Goal: Task Accomplishment & Management: Complete application form

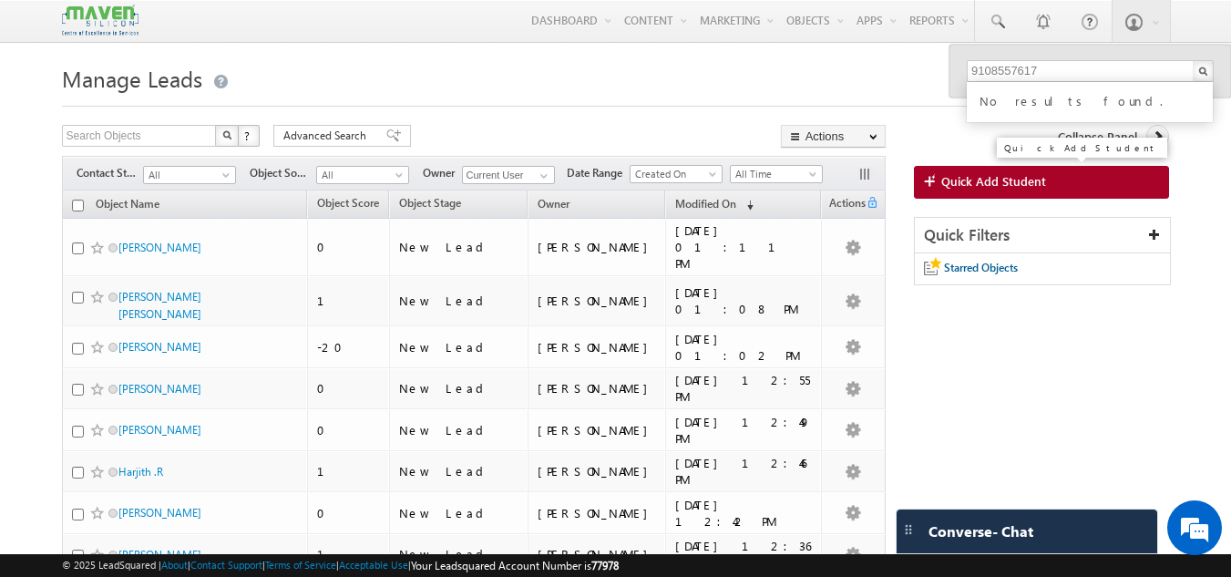
click at [953, 188] on span "Quick Add Student" at bounding box center [993, 181] width 105 height 16
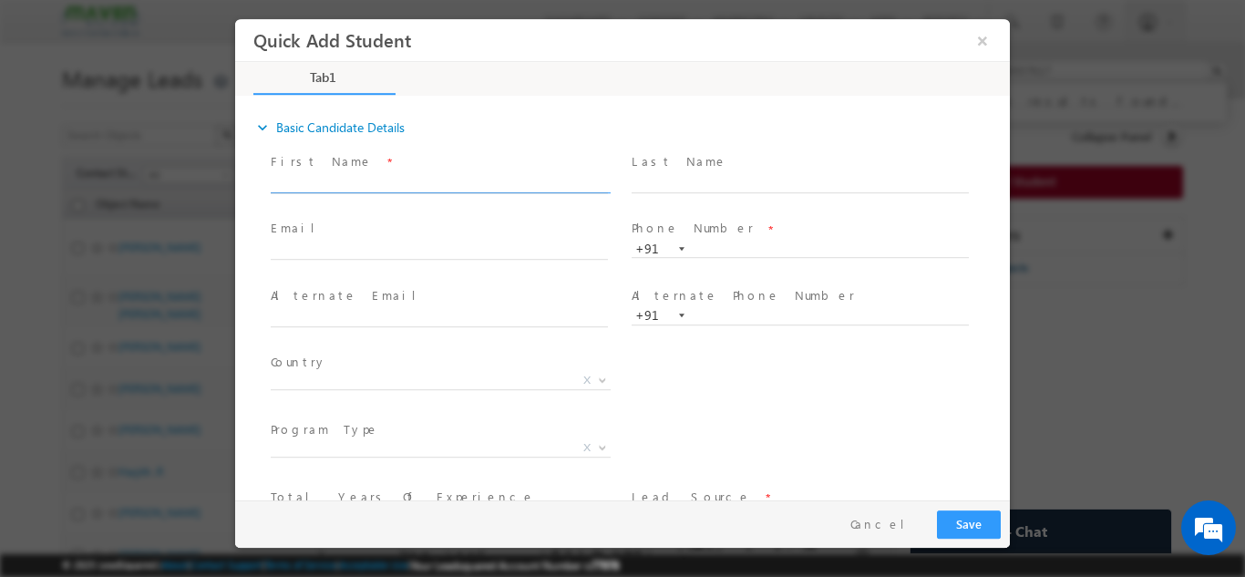
click at [410, 174] on input "text" at bounding box center [439, 183] width 337 height 18
type input "N. Naga"
click at [674, 184] on input "text" at bounding box center [800, 183] width 337 height 18
type input "Sunanditha"
click at [391, 262] on span at bounding box center [439, 268] width 336 height 20
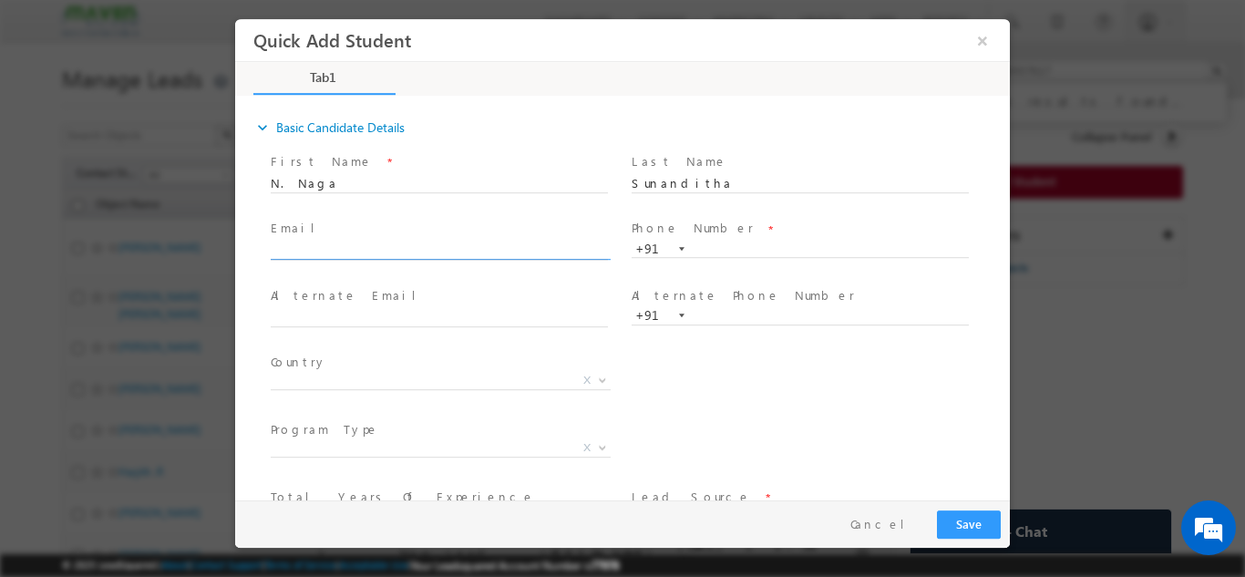
click at [398, 251] on input "text" at bounding box center [439, 251] width 337 height 18
type input "[EMAIL_ADDRESS][DOMAIN_NAME]"
click at [719, 250] on input "text" at bounding box center [800, 249] width 337 height 18
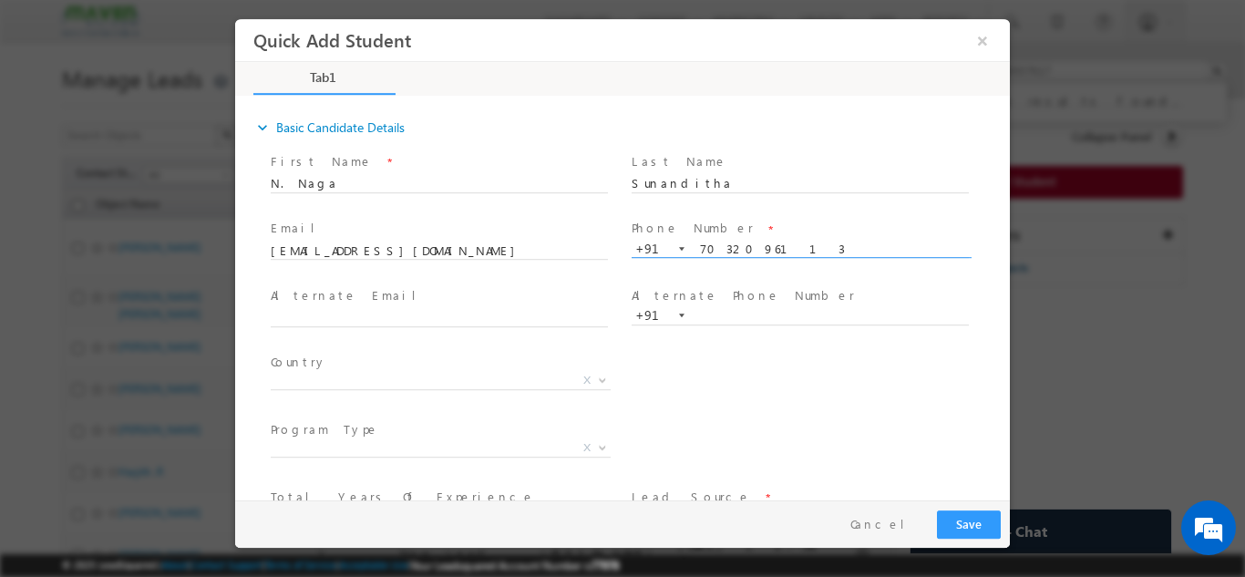
type input "7032096113"
click at [718, 416] on div "City * X Others x Program Type * Long Term Short Term X" at bounding box center [638, 449] width 743 height 67
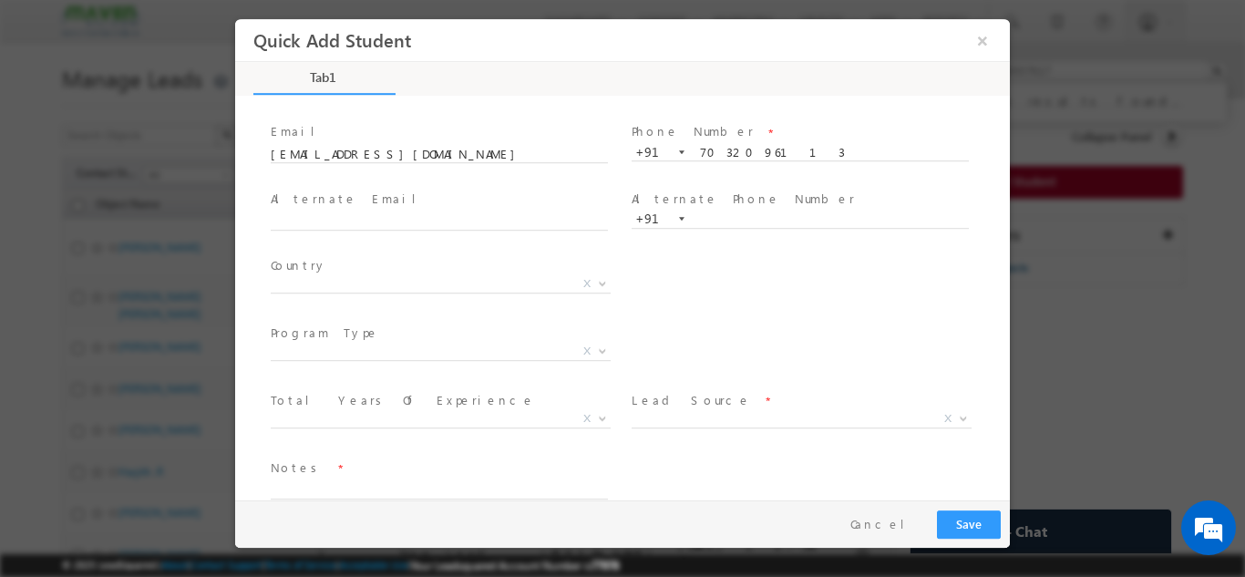
scroll to position [125, 0]
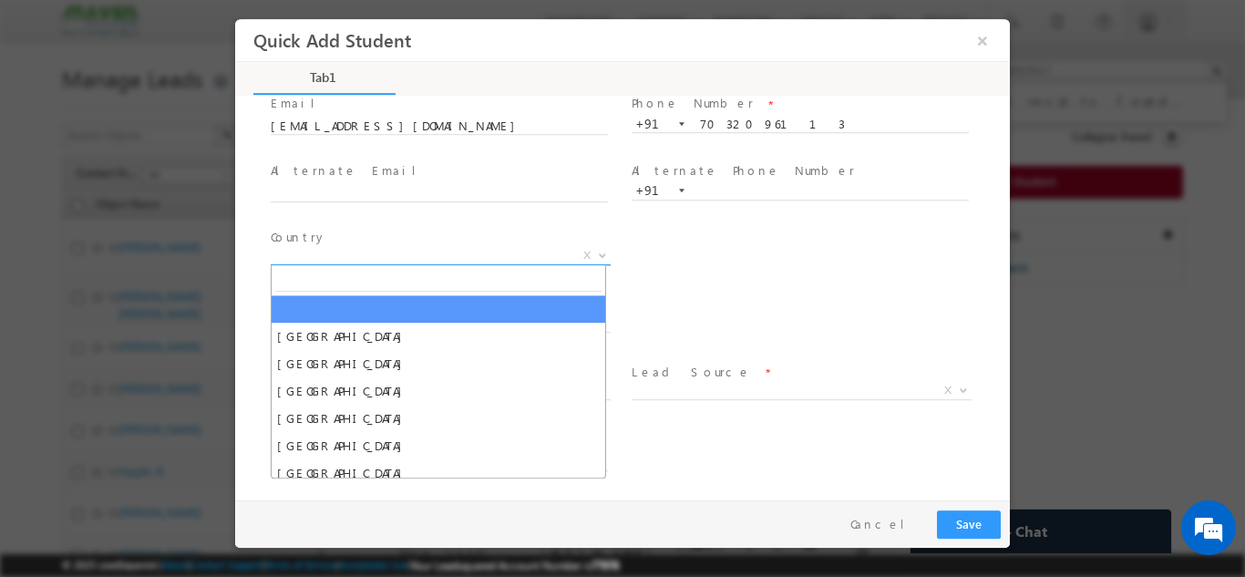
click at [438, 252] on span "X" at bounding box center [441, 255] width 340 height 18
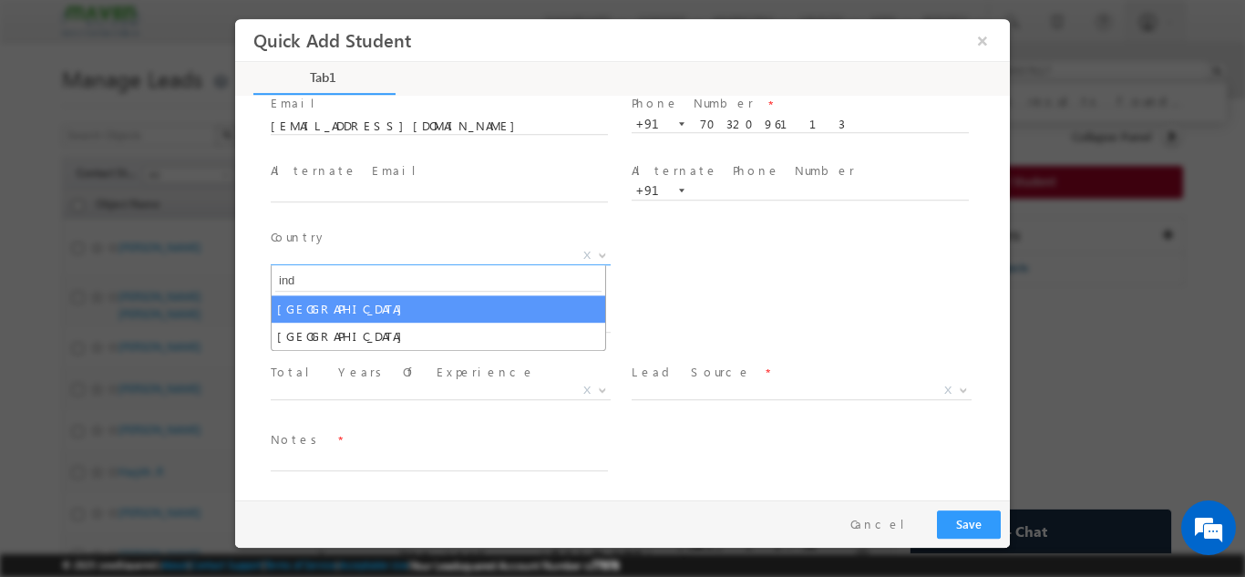
type input "ind"
select select "[GEOGRAPHIC_DATA]"
select select
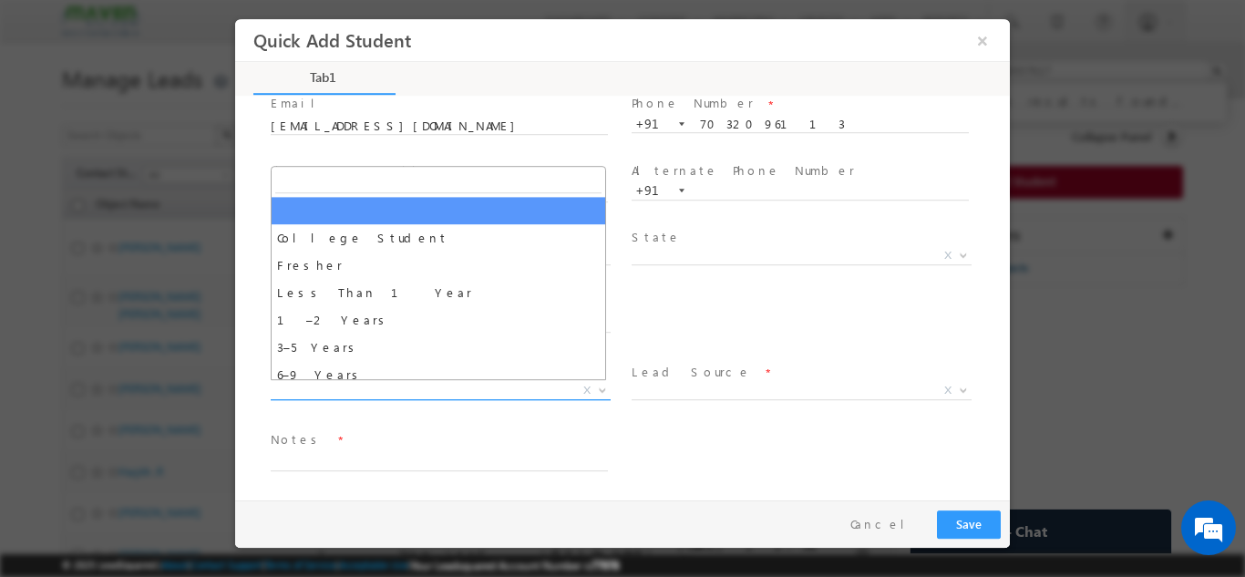
click at [536, 386] on span "X" at bounding box center [441, 390] width 340 height 18
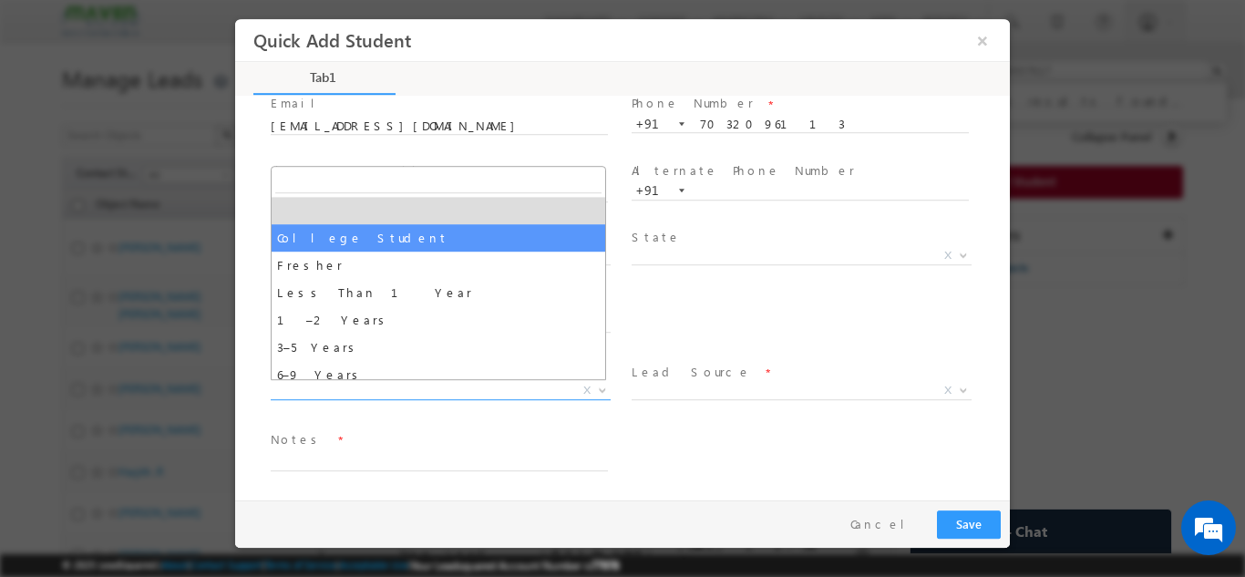
select select "College Student"
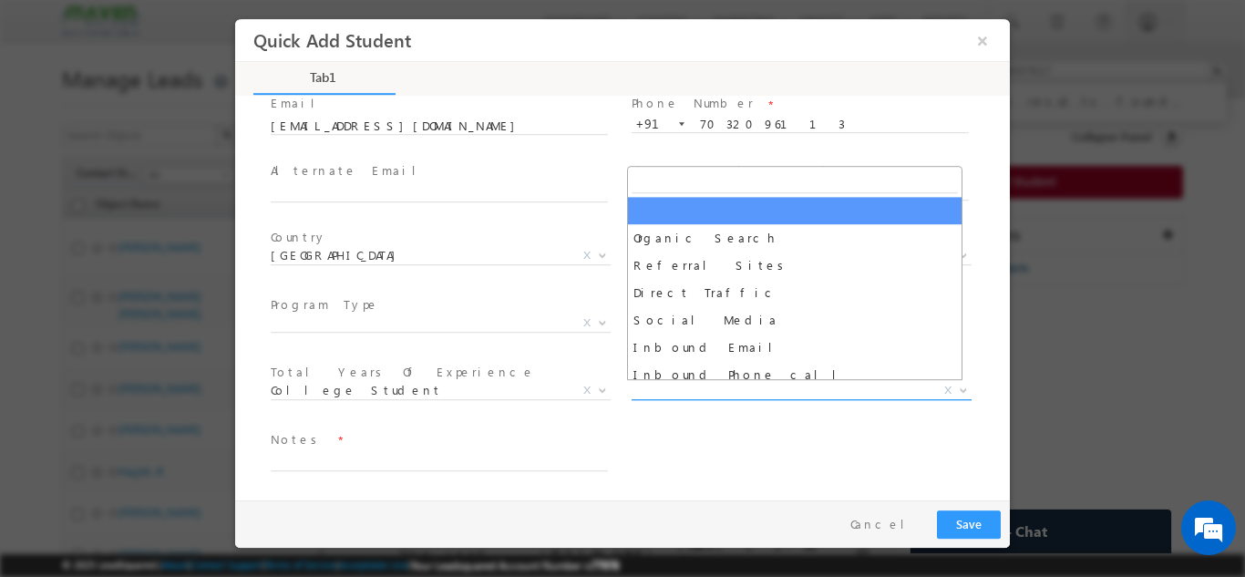
click at [716, 388] on span "X" at bounding box center [802, 390] width 340 height 18
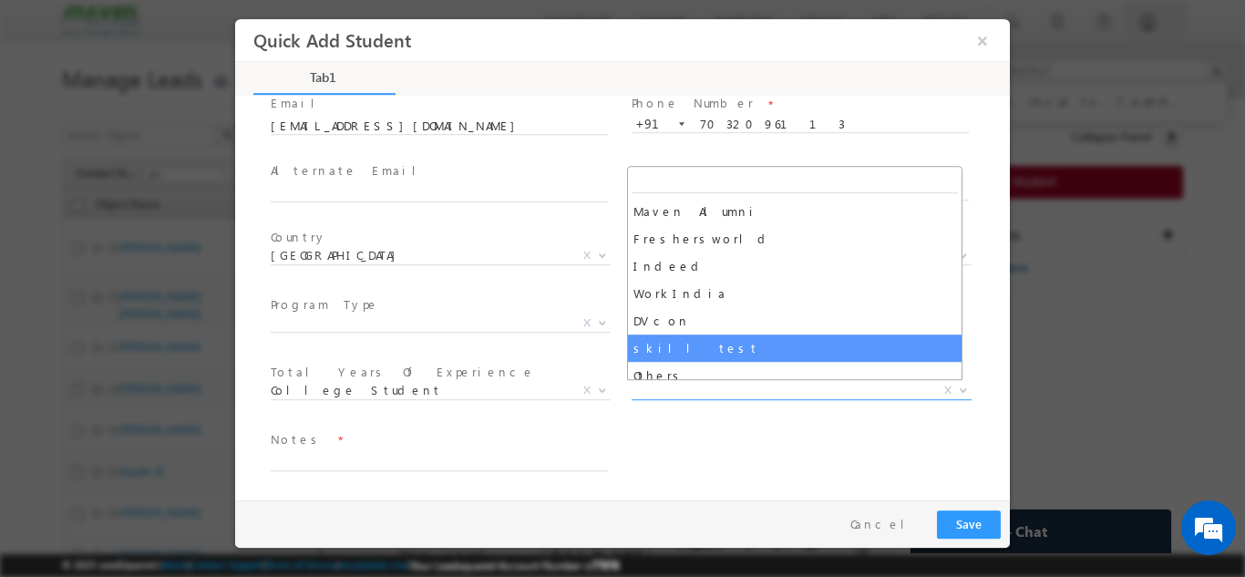
scroll to position [1212, 0]
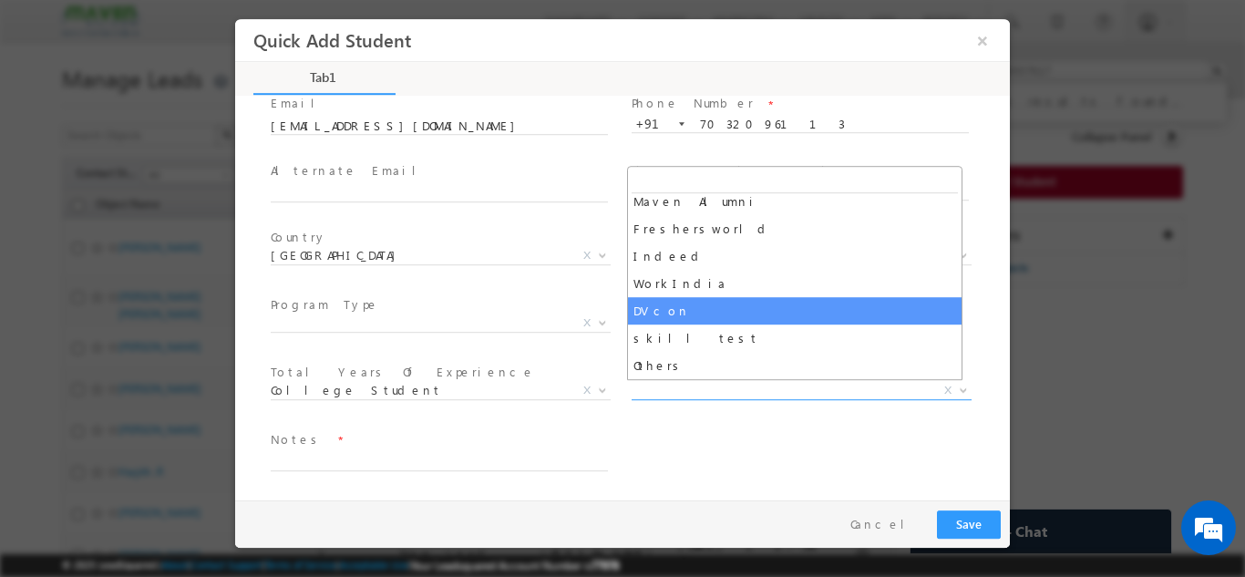
select select "DVcon"
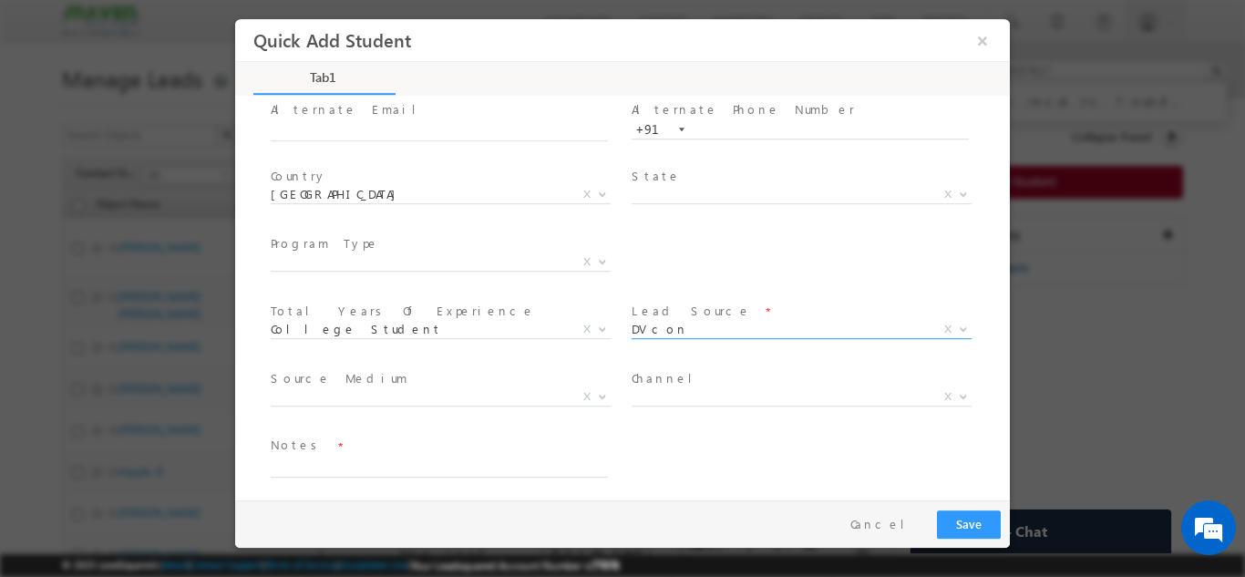
scroll to position [187, 0]
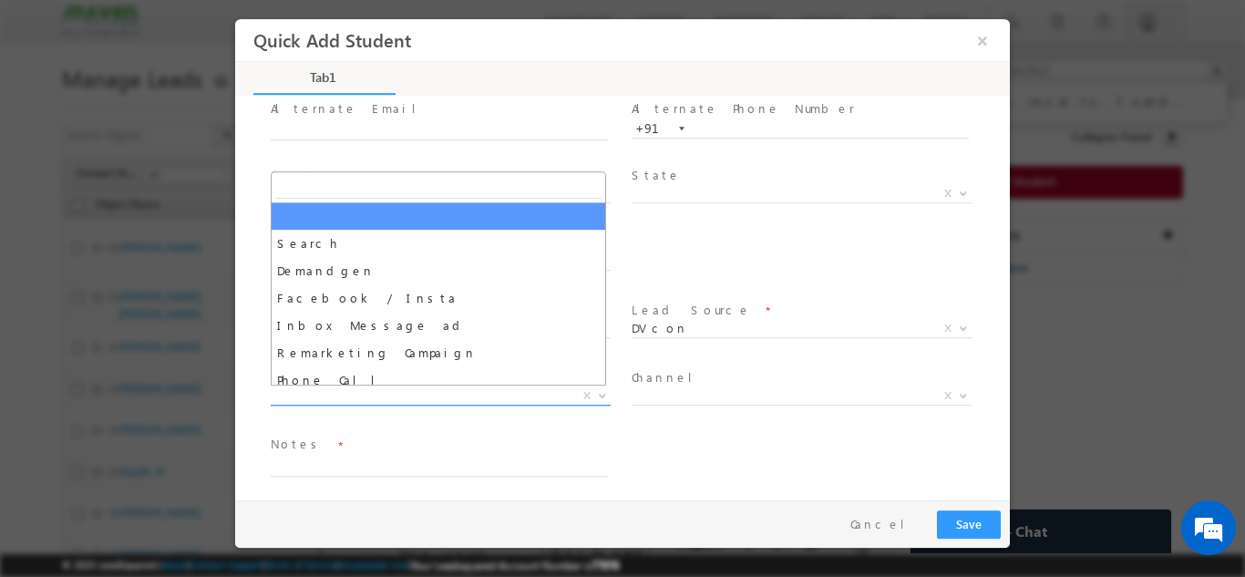
click at [501, 397] on span "X" at bounding box center [441, 395] width 340 height 18
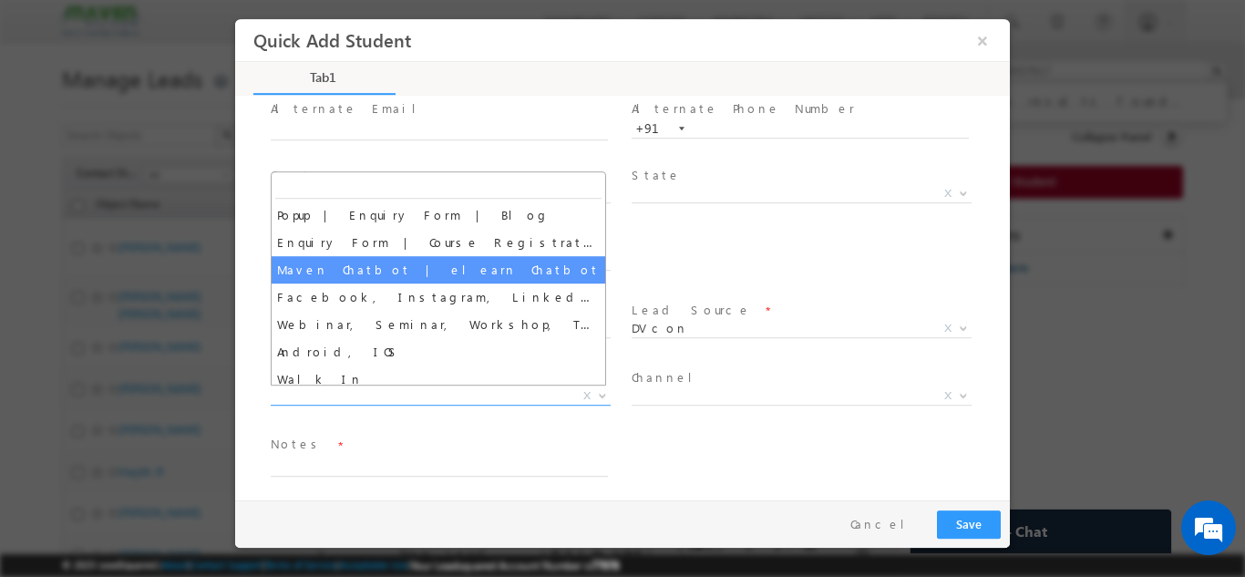
scroll to position [193, 0]
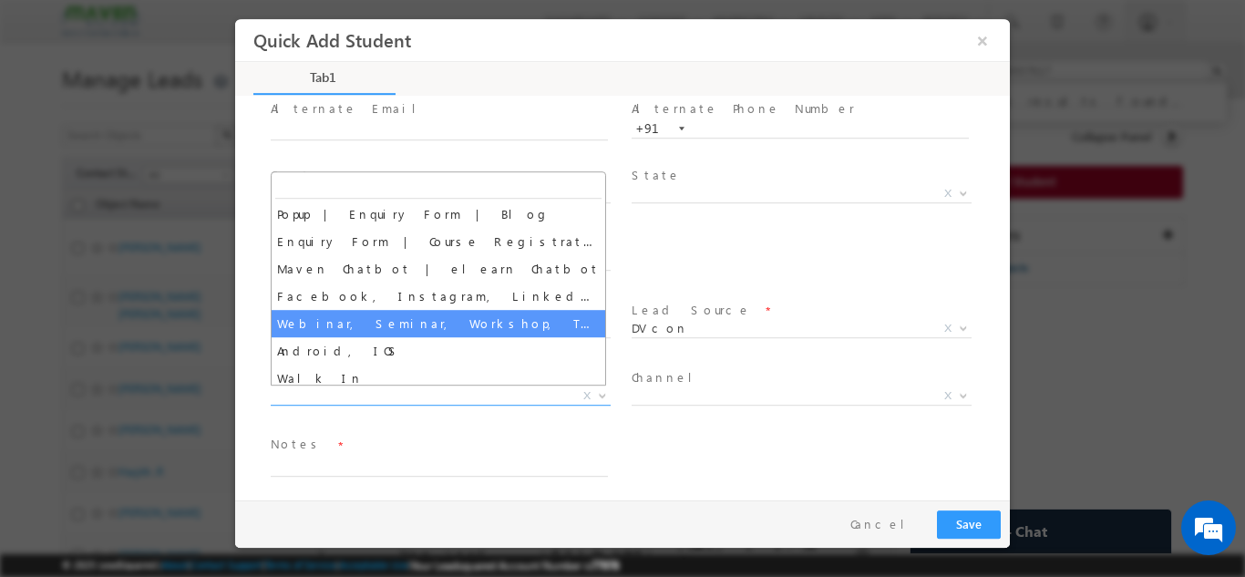
select select "Webinar, Seminar, Workshop, Tech Park Stall, Event"
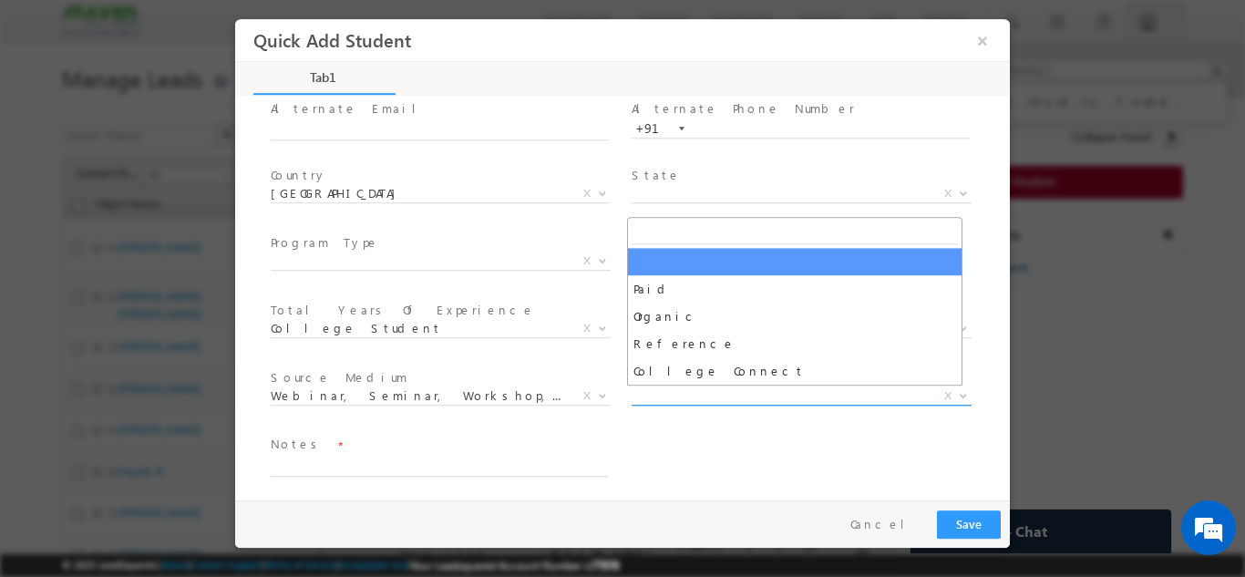
click at [719, 398] on span "X" at bounding box center [802, 395] width 340 height 18
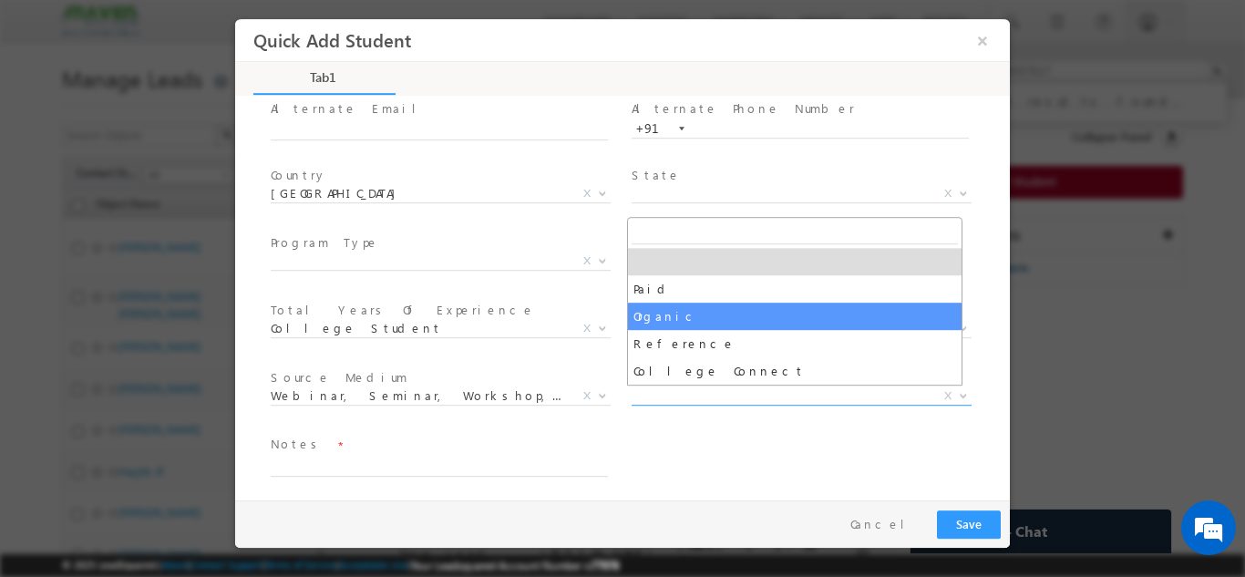
select select "Organic"
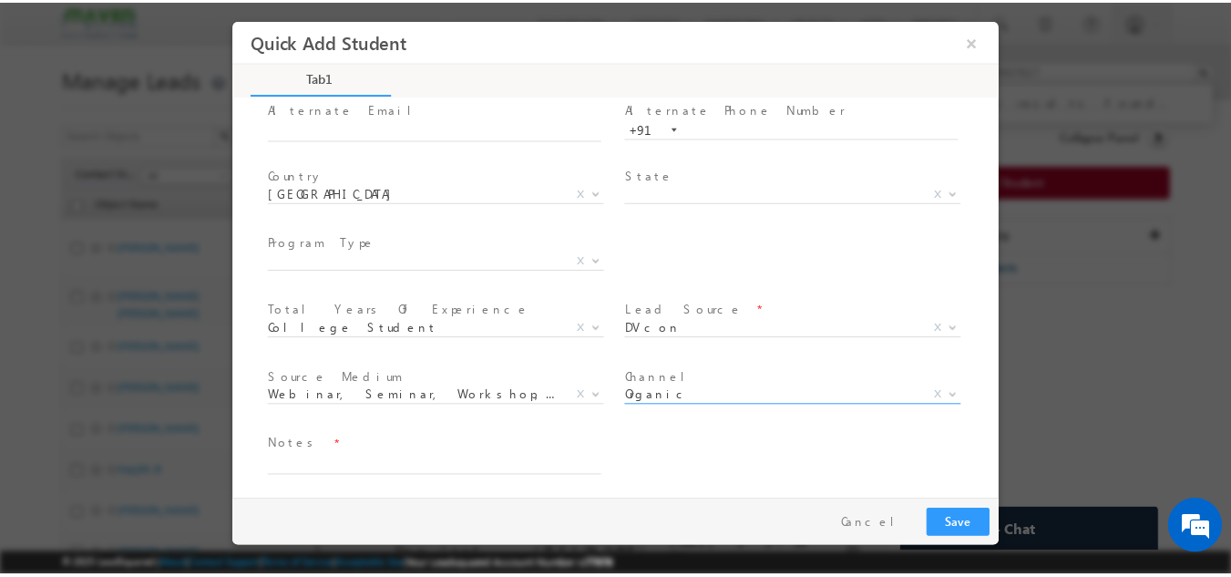
scroll to position [192, 0]
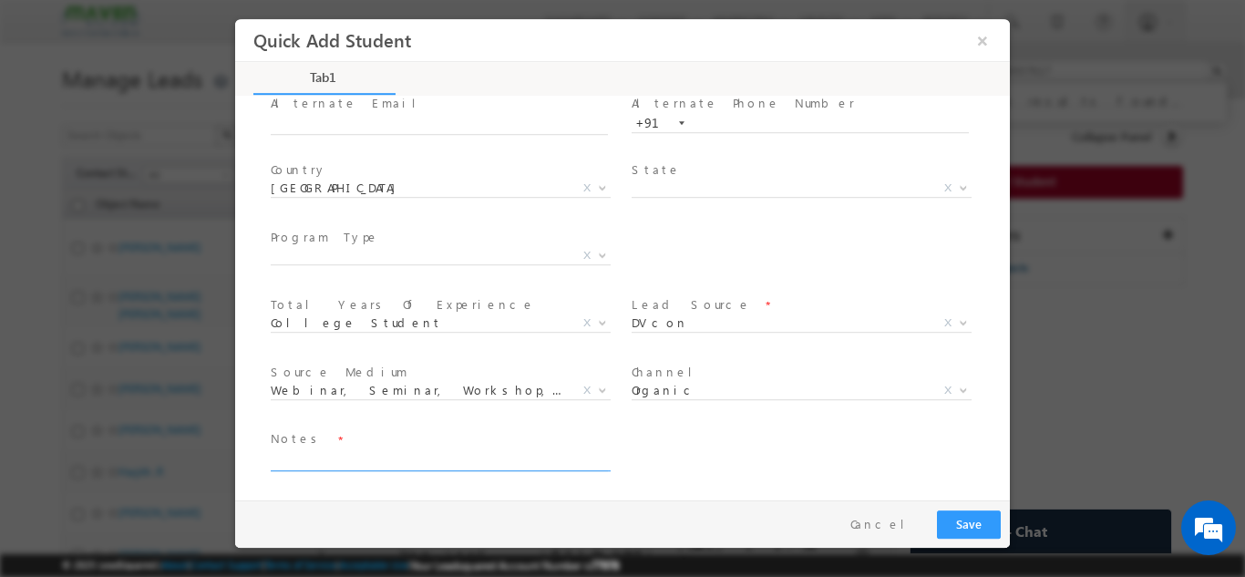
click at [545, 452] on textarea at bounding box center [439, 459] width 337 height 21
type textarea "[PERSON_NAME][GEOGRAPHIC_DATA] of knowledge Technologies"
click at [940, 514] on button "Save" at bounding box center [969, 523] width 64 height 28
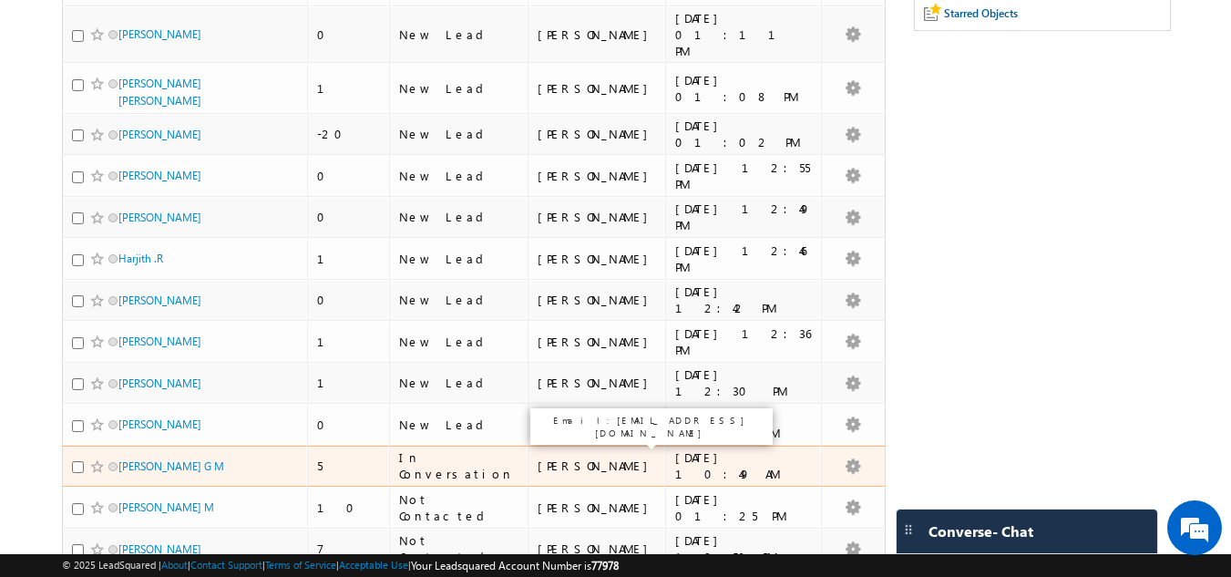
scroll to position [253, 0]
